Goal: Find specific page/section: Find specific page/section

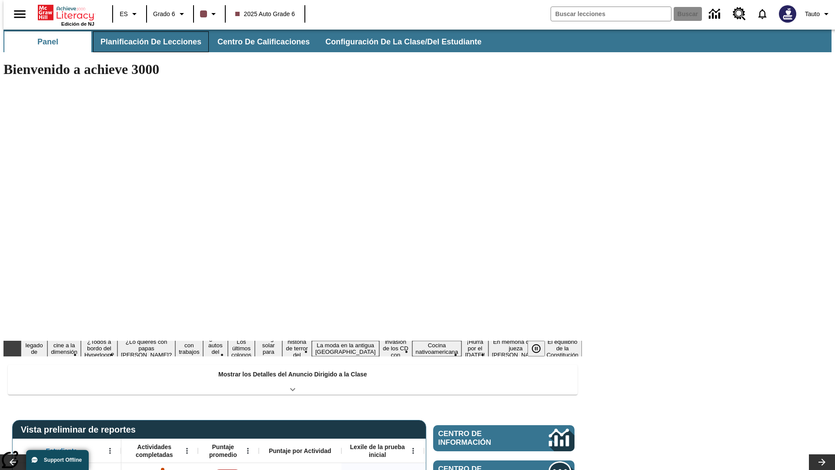
click at [146, 42] on button "Planificación de lecciones" at bounding box center [151, 41] width 116 height 21
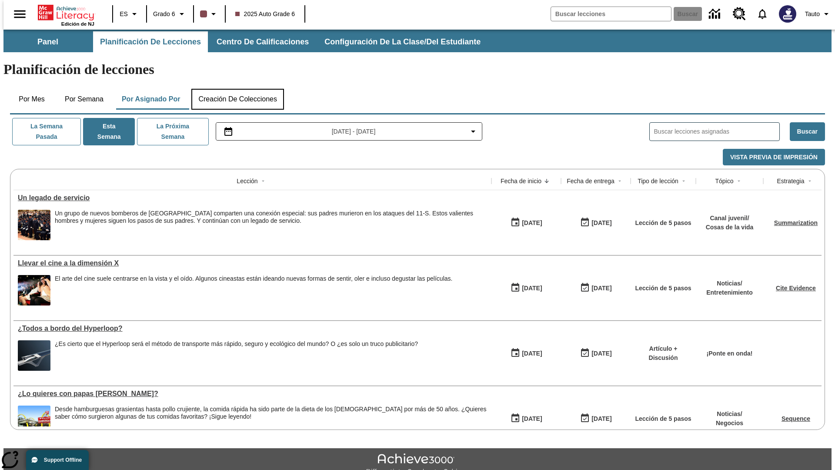
click at [237, 89] on button "Creación de colecciones" at bounding box center [237, 99] width 93 height 21
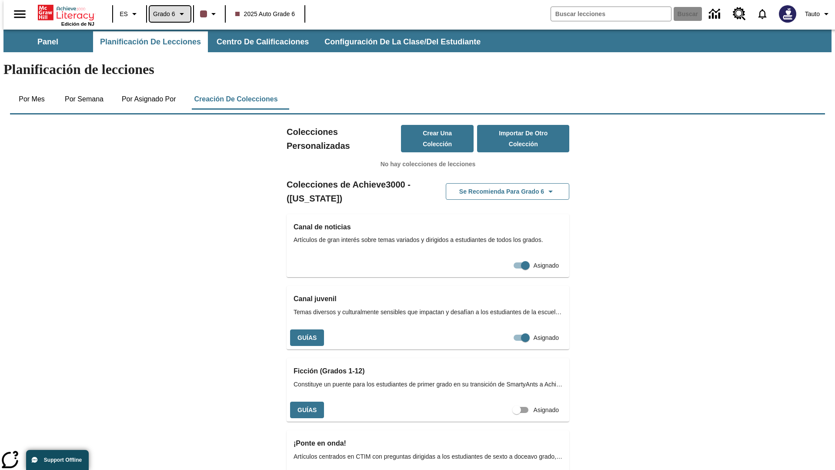
click at [167, 14] on span "Grado 6" at bounding box center [164, 14] width 22 height 9
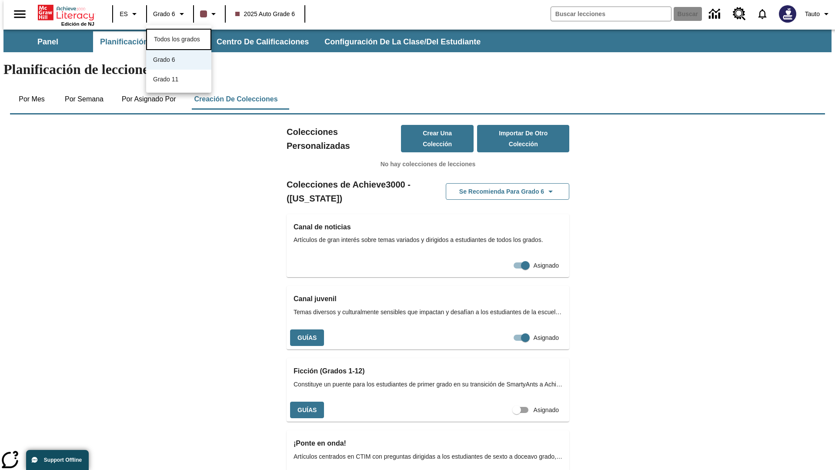
click at [179, 38] on span "Todos los grados" at bounding box center [177, 39] width 46 height 7
